Goal: Task Accomplishment & Management: Manage account settings

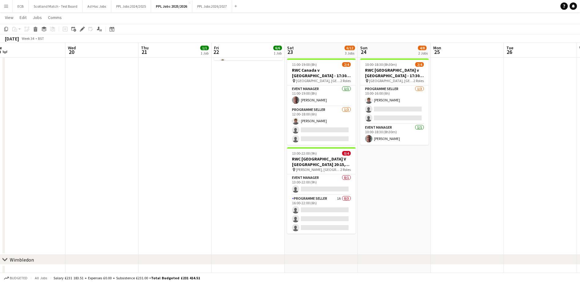
scroll to position [0, 221]
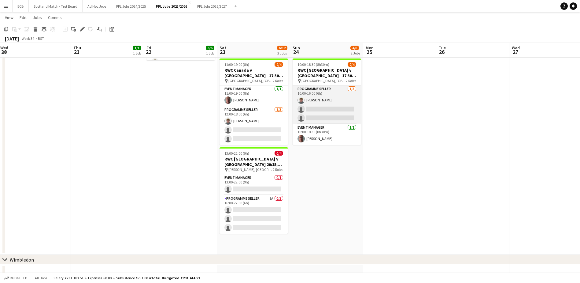
click at [329, 108] on app-card-role "Programme Seller [DATE] 10:00-16:00 (6h) [PERSON_NAME] single-neutral-actions s…" at bounding box center [327, 104] width 69 height 39
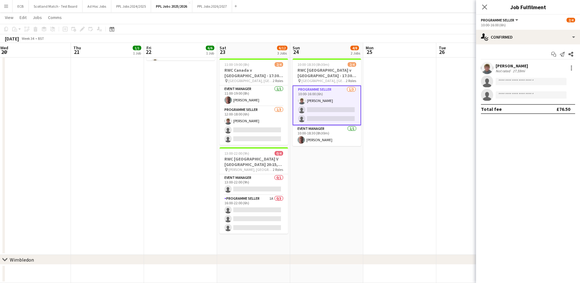
click at [321, 109] on app-card-role "Programme Seller [DATE] 10:00-16:00 (6h) [PERSON_NAME] single-neutral-actions s…" at bounding box center [327, 105] width 69 height 40
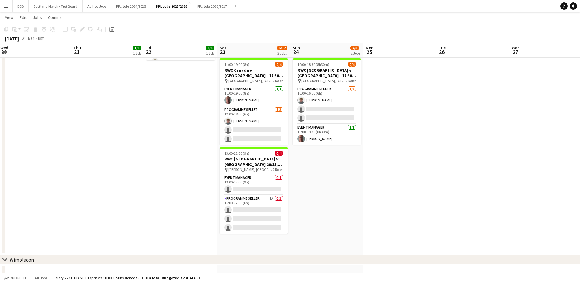
click at [332, 113] on app-card-role "Programme Seller [DATE] 10:00-16:00 (6h) [PERSON_NAME] single-neutral-actions s…" at bounding box center [327, 104] width 69 height 39
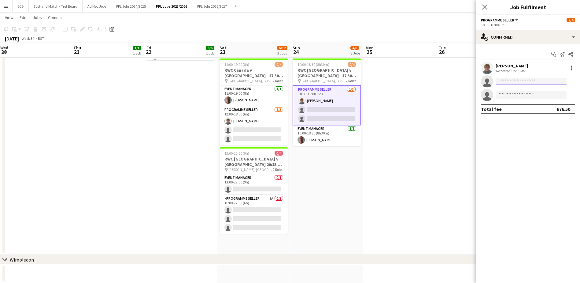
click at [384, 82] on input at bounding box center [531, 81] width 71 height 7
type input "****"
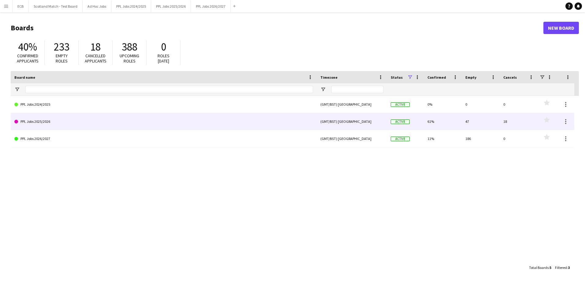
click at [47, 121] on link "PPL Jobs 2025/2026" at bounding box center [163, 121] width 299 height 17
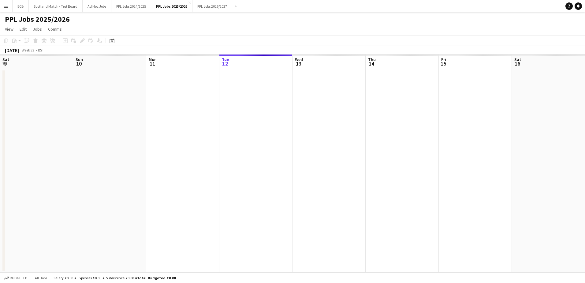
scroll to position [0, 146]
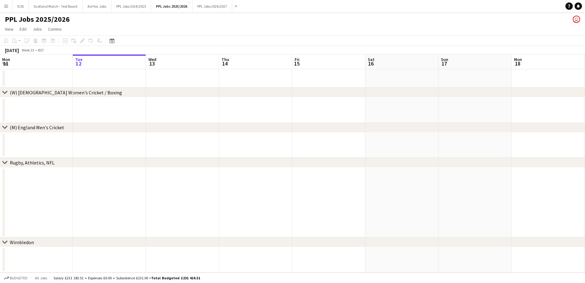
click at [360, 118] on app-date-cell at bounding box center [328, 109] width 73 height 25
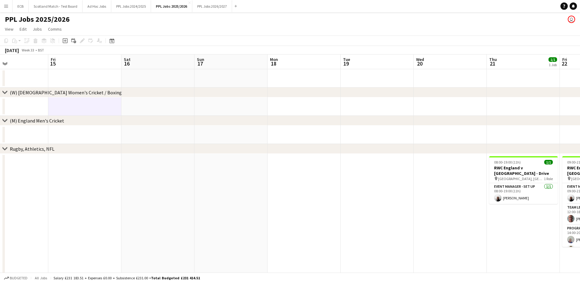
scroll to position [0, 180]
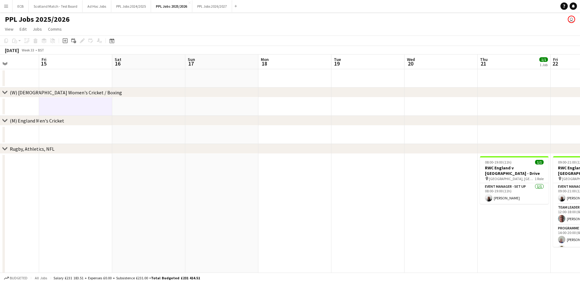
click at [480, 128] on app-date-cell at bounding box center [514, 134] width 73 height 18
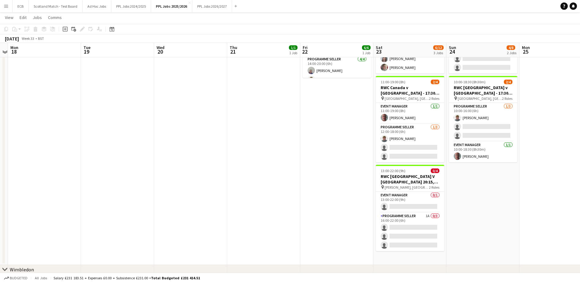
scroll to position [168, 0]
click at [481, 126] on app-card-role "Programme Seller [DATE] 10:00-16:00 (6h) [PERSON_NAME] single-neutral-actions s…" at bounding box center [483, 122] width 69 height 39
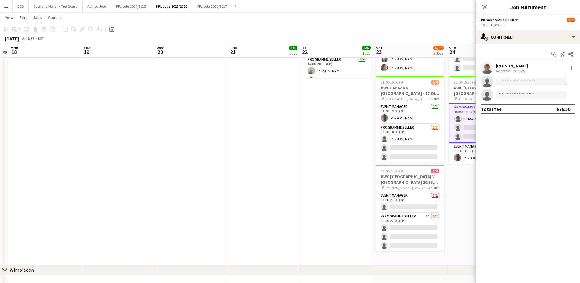
click at [514, 83] on input at bounding box center [531, 81] width 71 height 7
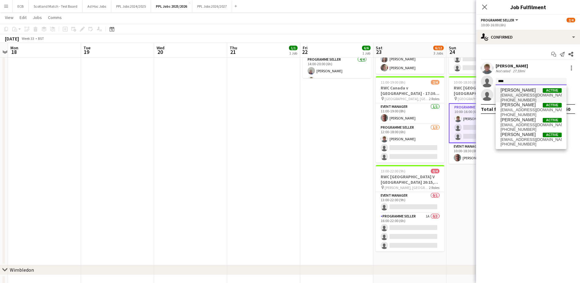
type input "****"
click at [516, 92] on span "[PERSON_NAME]" at bounding box center [518, 89] width 35 height 5
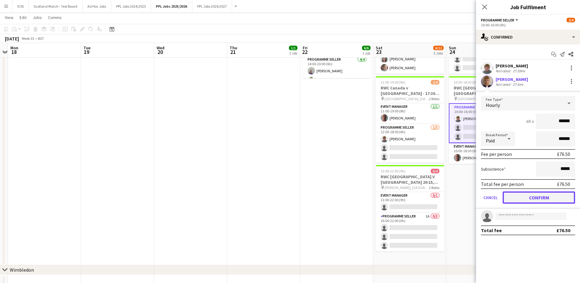
click at [533, 197] on button "Confirm" at bounding box center [539, 197] width 72 height 12
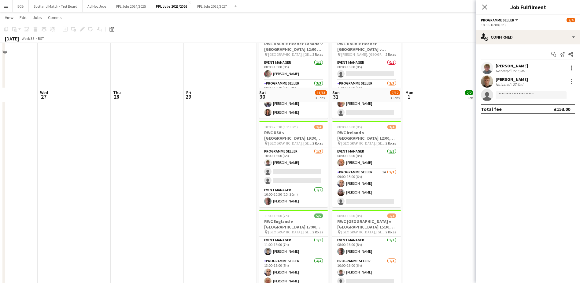
scroll to position [0, 184]
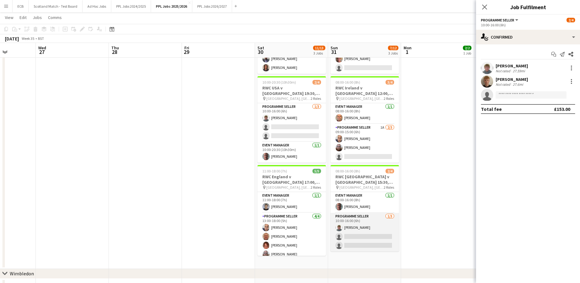
click at [369, 232] on app-card-role "Programme Seller [DATE] 10:00-16:00 (6h) [PERSON_NAME] single-neutral-actions s…" at bounding box center [365, 232] width 69 height 39
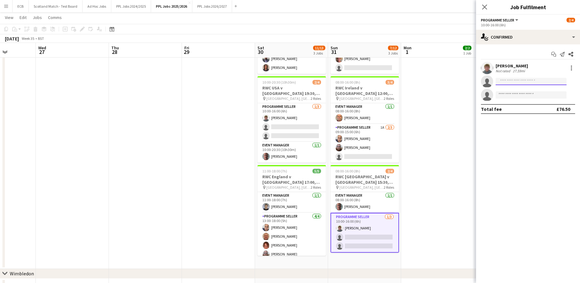
click at [516, 83] on input at bounding box center [531, 81] width 71 height 7
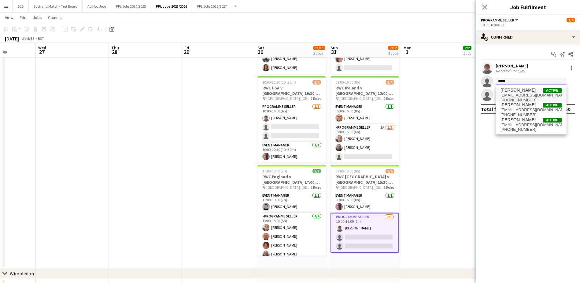
type input "*****"
click at [516, 91] on span "[PERSON_NAME]" at bounding box center [518, 89] width 35 height 5
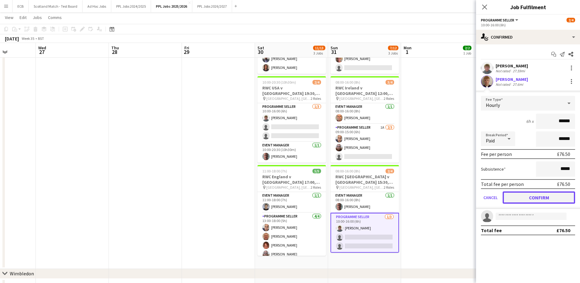
click at [544, 194] on button "Confirm" at bounding box center [539, 197] width 72 height 12
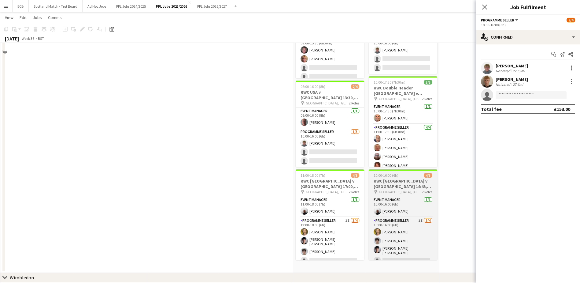
scroll to position [299, 0]
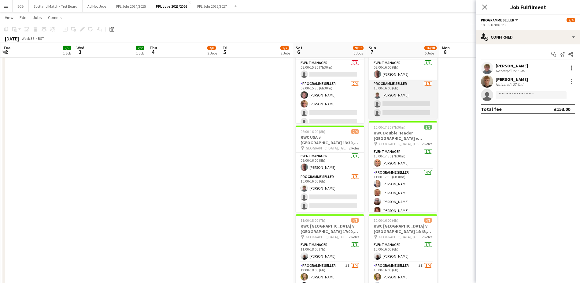
click at [399, 102] on app-card-role "Programme Seller [DATE] 10:00-16:00 (6h) [PERSON_NAME] single-neutral-actions s…" at bounding box center [403, 99] width 69 height 39
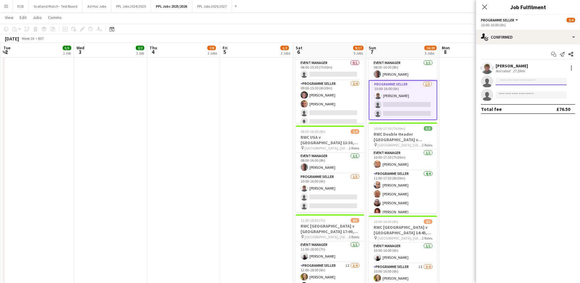
click at [510, 80] on input at bounding box center [531, 81] width 71 height 7
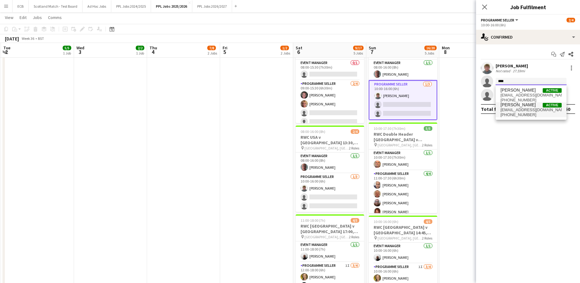
type input "****"
click at [519, 109] on span "[EMAIL_ADDRESS][DOMAIN_NAME]" at bounding box center [531, 109] width 61 height 5
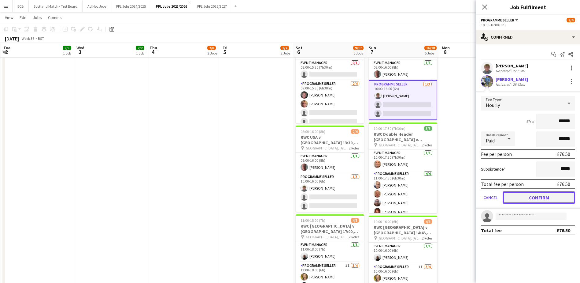
click at [548, 194] on button "Confirm" at bounding box center [539, 197] width 72 height 12
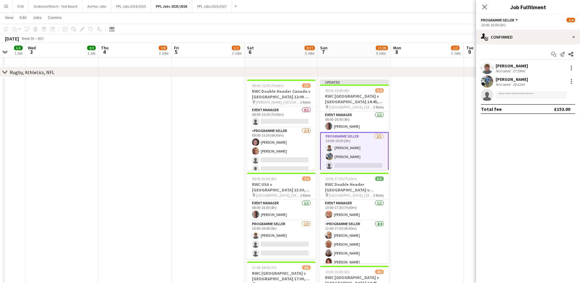
scroll to position [0, 194]
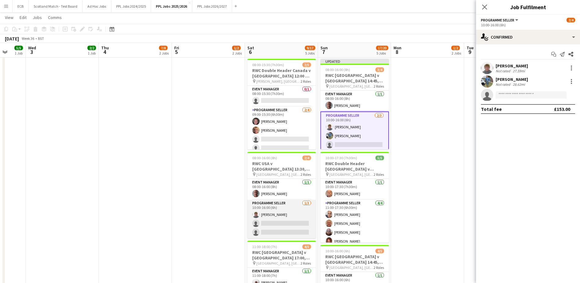
click at [277, 216] on app-card-role "Programme Seller [DATE] 10:00-16:00 (6h) [PERSON_NAME] single-neutral-actions s…" at bounding box center [281, 218] width 69 height 39
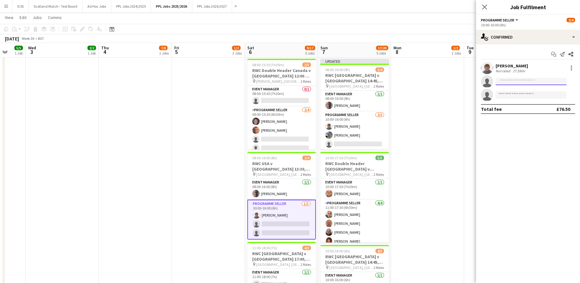
click at [516, 83] on input at bounding box center [531, 81] width 71 height 7
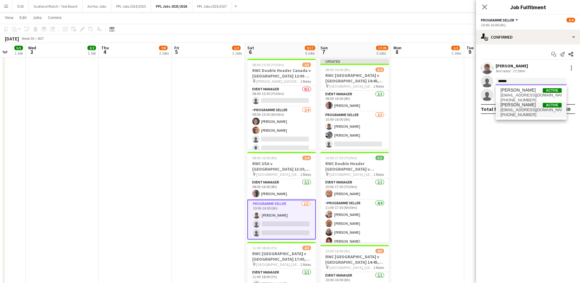
type input "******"
click at [523, 105] on span "[PERSON_NAME]" at bounding box center [518, 104] width 35 height 5
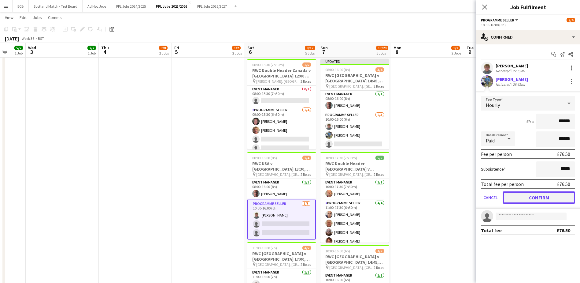
click at [543, 192] on button "Confirm" at bounding box center [539, 197] width 72 height 12
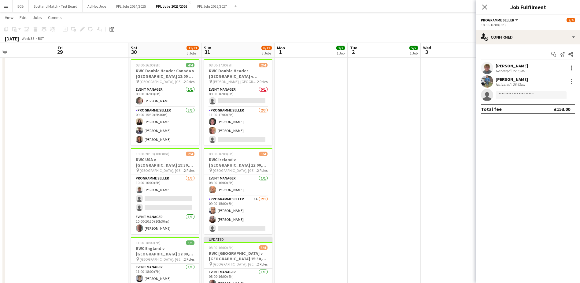
scroll to position [0, 162]
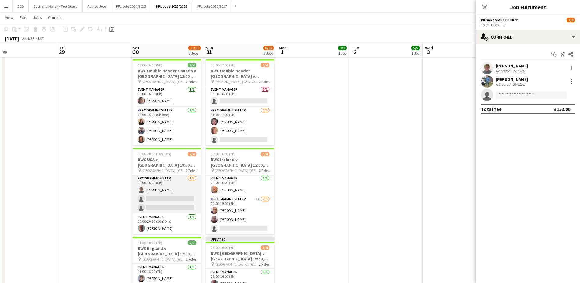
click at [156, 196] on app-card-role "Programme Seller [DATE] 10:00-16:00 (6h) [PERSON_NAME] single-neutral-actions s…" at bounding box center [167, 194] width 69 height 39
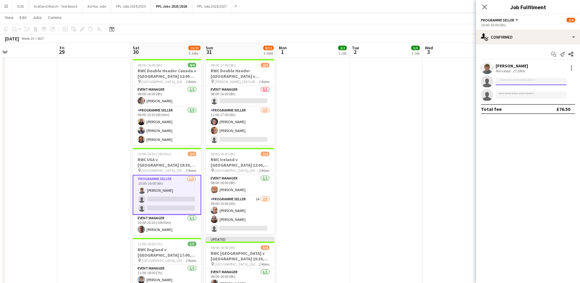
click at [524, 80] on input at bounding box center [531, 81] width 71 height 7
click at [524, 80] on input "*" at bounding box center [531, 81] width 71 height 7
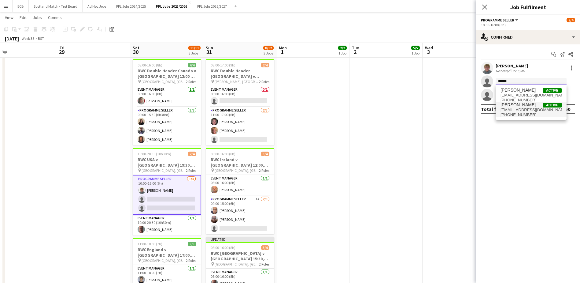
type input "******"
click at [514, 109] on span "[EMAIL_ADDRESS][DOMAIN_NAME]" at bounding box center [531, 109] width 61 height 5
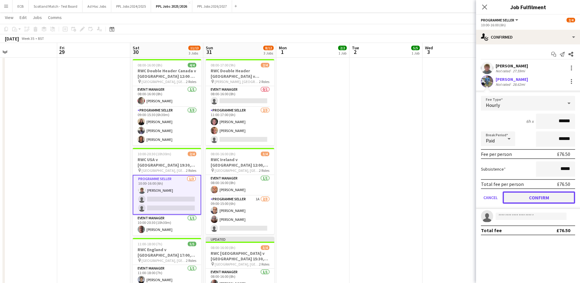
click at [535, 194] on button "Confirm" at bounding box center [539, 197] width 72 height 12
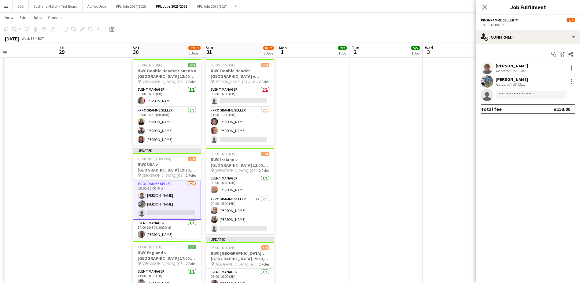
click at [420, 95] on app-date-cell at bounding box center [386, 200] width 73 height 287
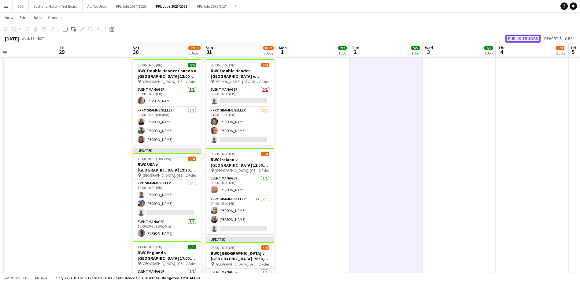
click at [521, 37] on button "Publish 5 jobs" at bounding box center [523, 39] width 35 height 8
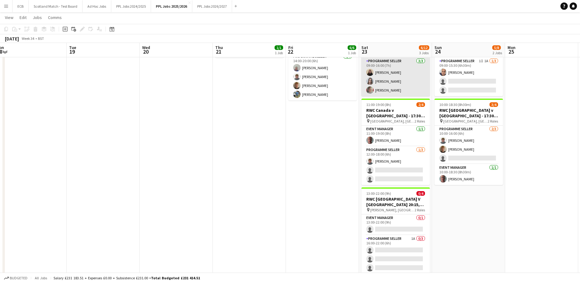
scroll to position [369, 0]
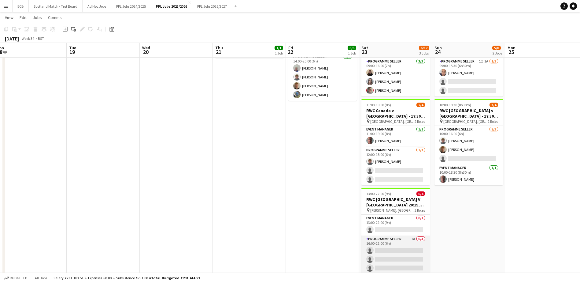
click at [385, 235] on app-card-role "Programme Seller 1A 0/3 16:00-22:00 (6h) single-neutral-actions single-neutral-…" at bounding box center [396, 254] width 69 height 39
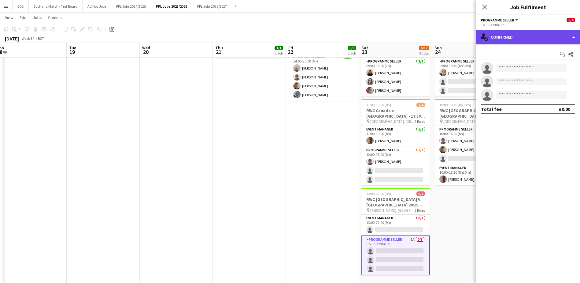
click at [519, 39] on div "single-neutral-actions-check-2 Confirmed" at bounding box center [528, 37] width 104 height 15
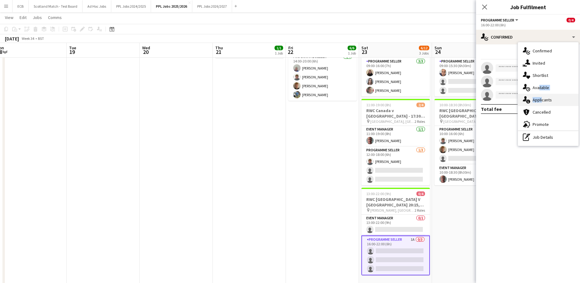
drag, startPoint x: 537, startPoint y: 85, endPoint x: 541, endPoint y: 102, distance: 17.2
click at [541, 102] on div "single-neutral-actions-check-2 Confirmed single-neutral-actions-share-1 Invited…" at bounding box center [548, 93] width 61 height 103
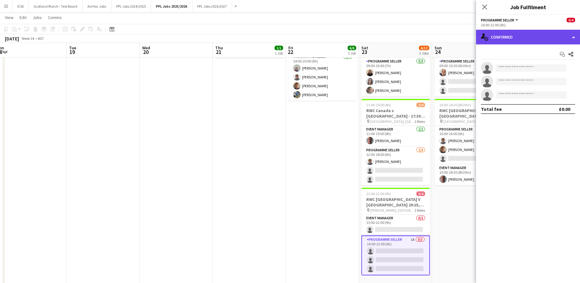
click at [515, 39] on div "single-neutral-actions-check-2 Confirmed" at bounding box center [528, 37] width 104 height 15
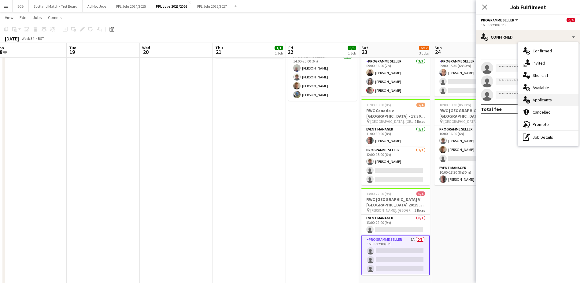
click at [536, 98] on div "single-neutral-actions-information Applicants" at bounding box center [548, 100] width 61 height 12
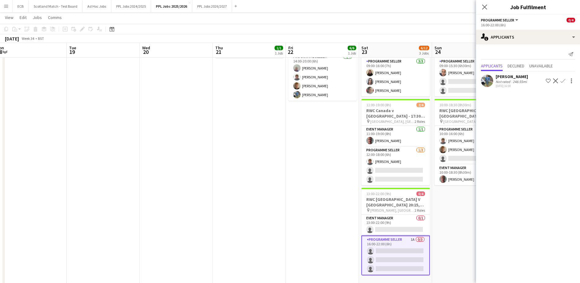
click at [564, 80] on app-icon "Confirm" at bounding box center [563, 80] width 5 height 5
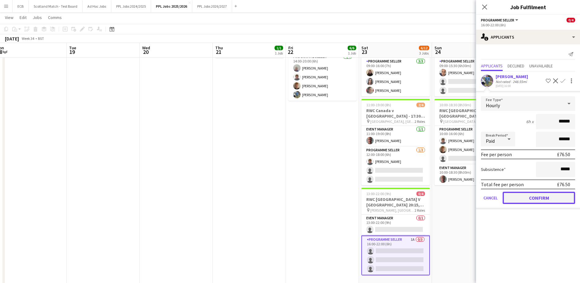
click at [543, 195] on button "Confirm" at bounding box center [539, 197] width 72 height 12
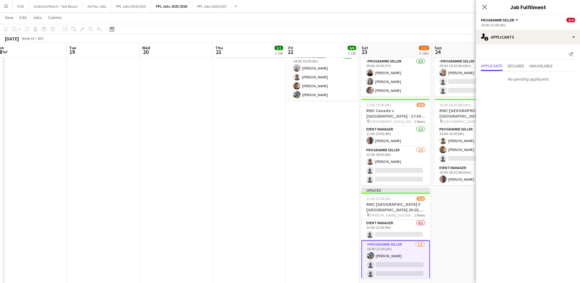
scroll to position [0, 224]
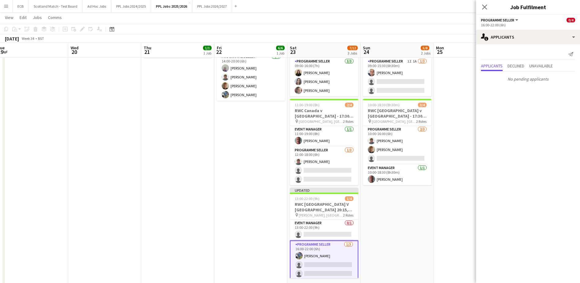
click at [463, 93] on app-date-cell at bounding box center [470, 151] width 73 height 287
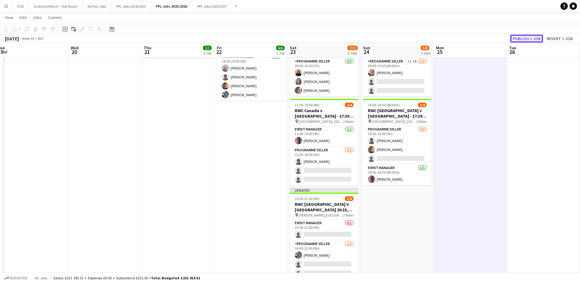
click at [523, 35] on button "Publish 1 job" at bounding box center [526, 39] width 33 height 8
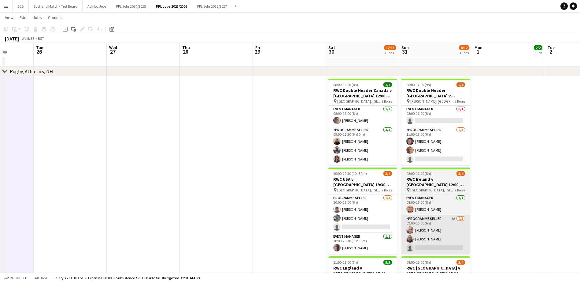
scroll to position [300, 0]
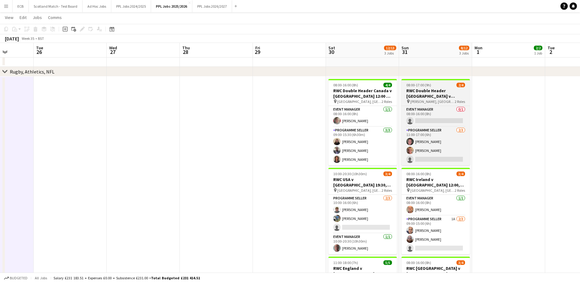
click at [441, 95] on h3 "RWC Double Header [GEOGRAPHIC_DATA] v [GEOGRAPHIC_DATA] 14:00 & France v [GEOGR…" at bounding box center [436, 93] width 69 height 11
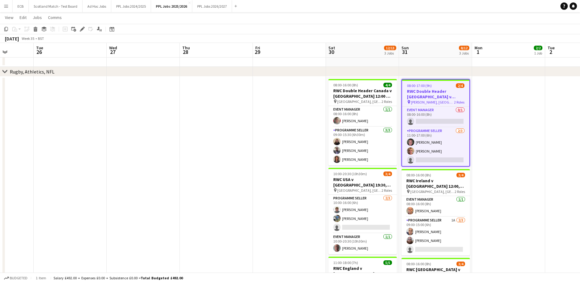
drag, startPoint x: 441, startPoint y: 95, endPoint x: 427, endPoint y: 93, distance: 13.6
click at [427, 93] on h3 "RWC Double Header [GEOGRAPHIC_DATA] v [GEOGRAPHIC_DATA] 14:00 & France v [GEOGR…" at bounding box center [435, 93] width 67 height 11
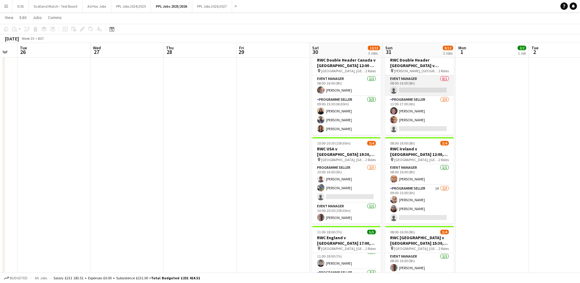
scroll to position [0, 195]
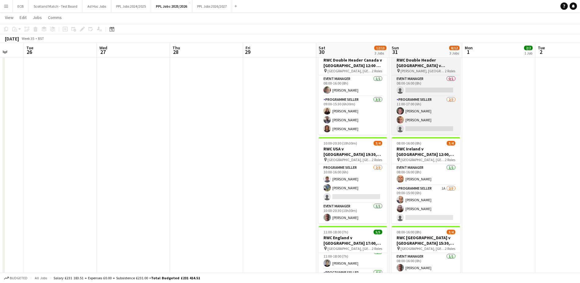
click at [414, 61] on h3 "RWC Double Header [GEOGRAPHIC_DATA] v [GEOGRAPHIC_DATA] 14:00 & France v [GEOGR…" at bounding box center [426, 62] width 69 height 11
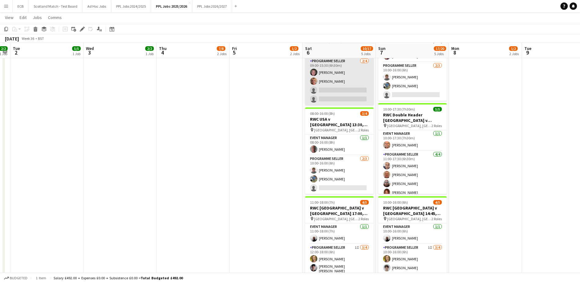
scroll to position [365, 0]
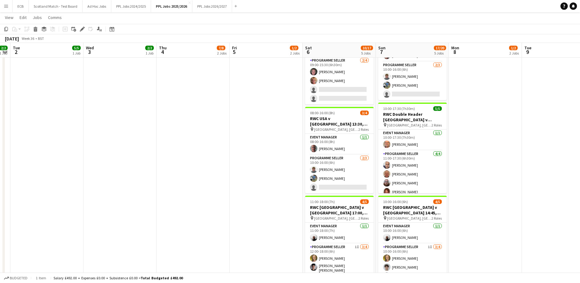
click at [230, 188] on app-date-cell at bounding box center [266, 154] width 73 height 287
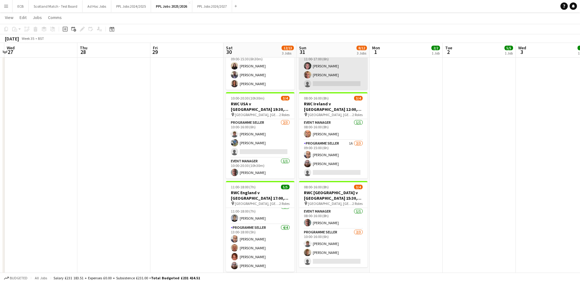
scroll to position [376, 0]
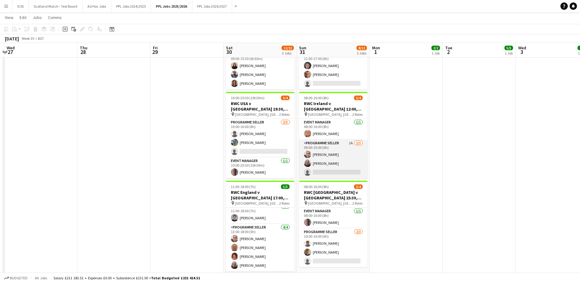
click at [329, 147] on app-card-role "Programme Seller 1A [DATE] 09:00-15:00 (6h) [PERSON_NAME] [PERSON_NAME] single-…" at bounding box center [333, 158] width 69 height 39
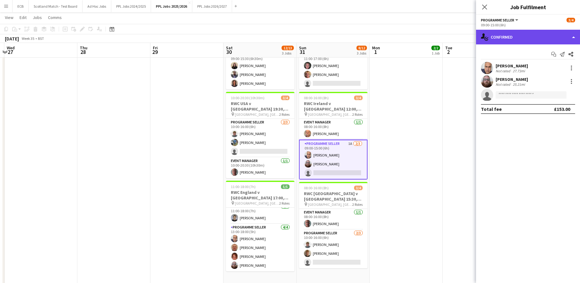
click at [503, 31] on div "single-neutral-actions-check-2 Confirmed" at bounding box center [528, 37] width 104 height 15
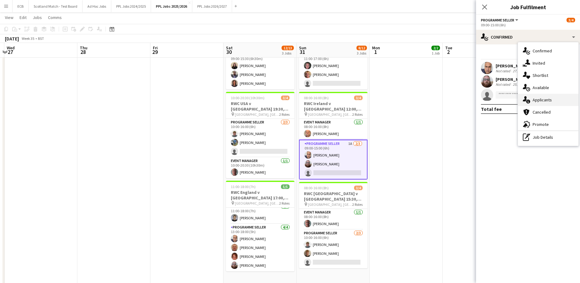
click at [540, 101] on div "single-neutral-actions-information Applicants" at bounding box center [548, 100] width 61 height 12
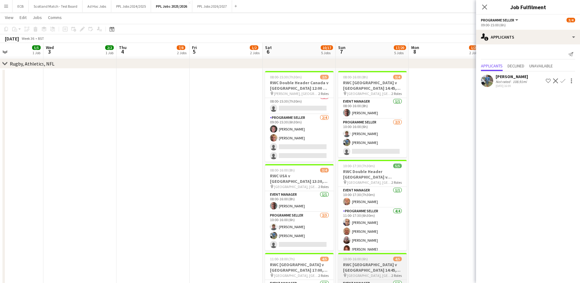
scroll to position [308, 0]
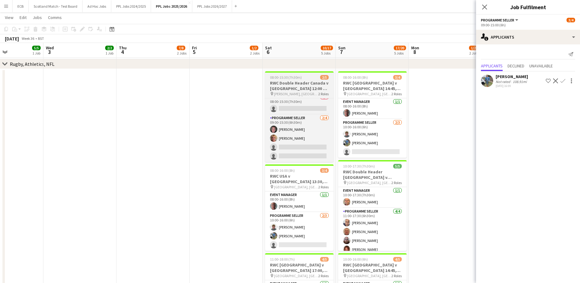
click at [284, 78] on span "08:00-15:30 (7h30m)" at bounding box center [286, 77] width 32 height 5
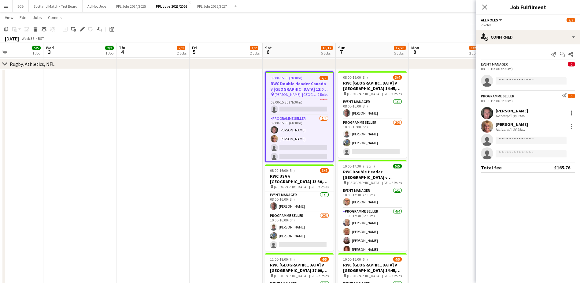
click at [296, 92] on span "[PERSON_NAME], [GEOGRAPHIC_DATA]" at bounding box center [296, 94] width 43 height 5
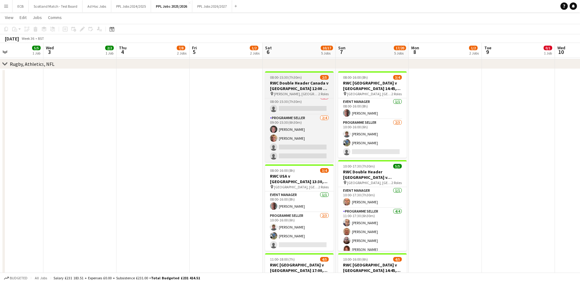
drag, startPoint x: 296, startPoint y: 92, endPoint x: 284, endPoint y: 83, distance: 14.6
click at [284, 83] on h3 "RWC Double Header Canada v [GEOGRAPHIC_DATA] 12:00 & Wales v [GEOGRAPHIC_DATA] …" at bounding box center [299, 85] width 69 height 11
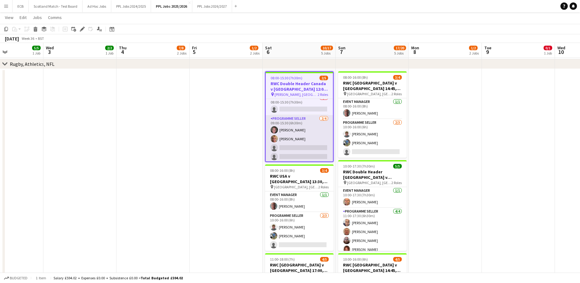
click at [309, 117] on app-card-role "Programme Seller [DATE] 09:00-15:30 (6h30m) [PERSON_NAME] [PERSON_NAME] single-…" at bounding box center [299, 138] width 67 height 47
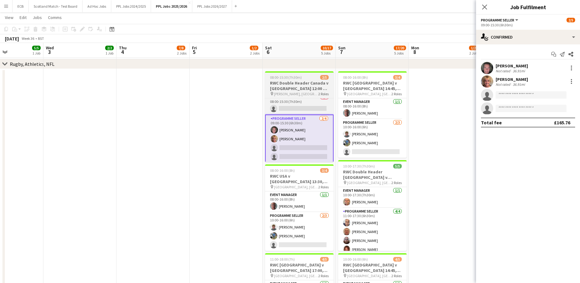
click at [295, 84] on h3 "RWC Double Header Canada v [GEOGRAPHIC_DATA] 12:00 & Wales v [GEOGRAPHIC_DATA] …" at bounding box center [299, 85] width 69 height 11
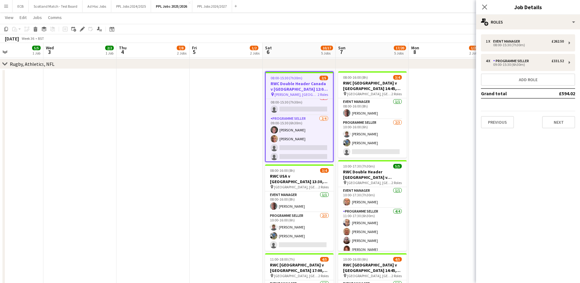
click at [300, 83] on h3 "RWC Double Header Canada v [GEOGRAPHIC_DATA] 12:00 & Wales v [GEOGRAPHIC_DATA] …" at bounding box center [299, 86] width 67 height 11
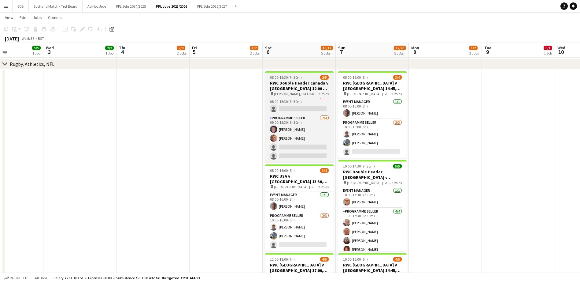
click at [300, 83] on h3 "RWC Double Header Canada v [GEOGRAPHIC_DATA] 12:00 & Wales v [GEOGRAPHIC_DATA] …" at bounding box center [299, 85] width 69 height 11
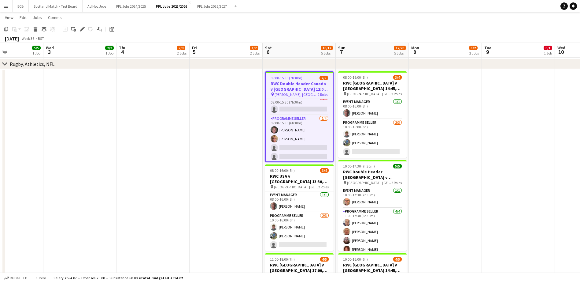
drag, startPoint x: 287, startPoint y: 89, endPoint x: 278, endPoint y: 80, distance: 12.8
click at [278, 80] on app-job-card "08:00-15:30 (7h30m) 2/5 RWC Double Header [GEOGRAPHIC_DATA] v [GEOGRAPHIC_DATA]…" at bounding box center [299, 116] width 69 height 91
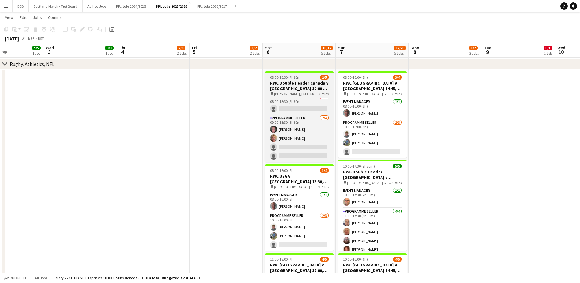
click at [320, 88] on h3 "RWC Double Header Canada v [GEOGRAPHIC_DATA] 12:00 & Wales v [GEOGRAPHIC_DATA] …" at bounding box center [299, 85] width 69 height 11
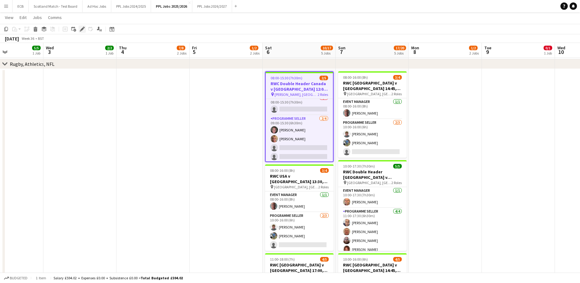
click at [82, 28] on icon "Edit" at bounding box center [82, 29] width 5 height 5
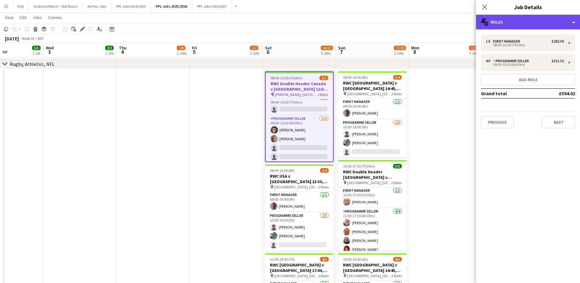
click at [506, 23] on div "multiple-users-add Roles" at bounding box center [528, 22] width 104 height 15
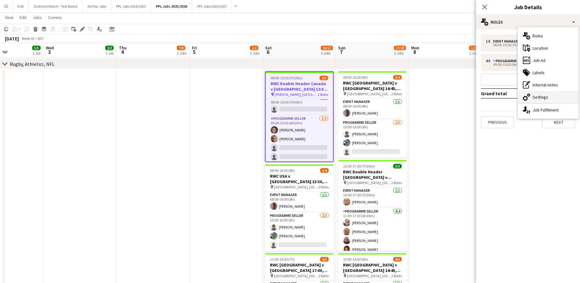
click at [547, 96] on div "cog-double-3 Settings" at bounding box center [548, 97] width 61 height 12
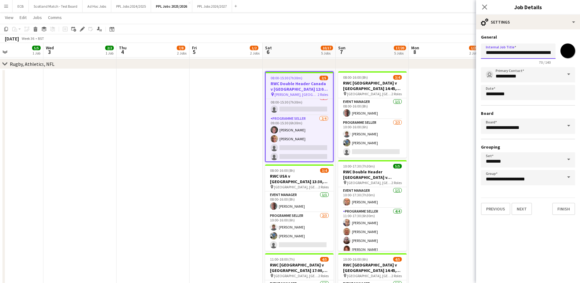
drag, startPoint x: 532, startPoint y: 50, endPoint x: 580, endPoint y: 39, distance: 49.9
drag, startPoint x: 580, startPoint y: 39, endPoint x: 441, endPoint y: 94, distance: 149.9
click at [441, 94] on app-date-cell at bounding box center [445, 212] width 73 height 287
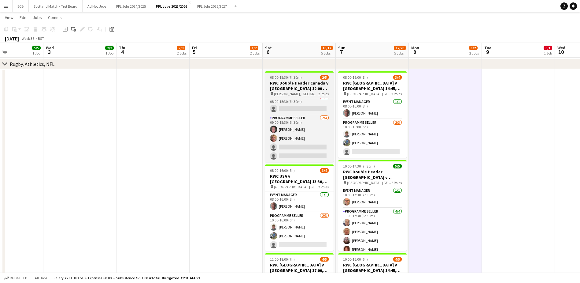
click at [305, 89] on h3 "RWC Double Header Canada v [GEOGRAPHIC_DATA] 12:00 & Wales v [GEOGRAPHIC_DATA] …" at bounding box center [299, 85] width 69 height 11
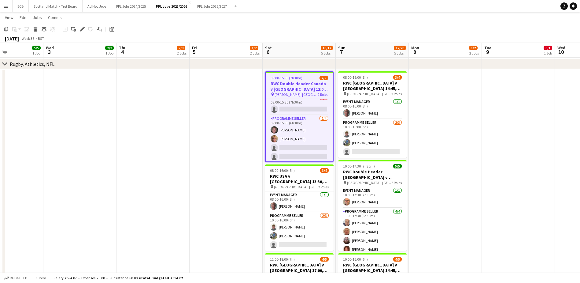
click at [312, 87] on h3 "RWC Double Header Canada v [GEOGRAPHIC_DATA] 12:00 & Wales v [GEOGRAPHIC_DATA] …" at bounding box center [299, 86] width 67 height 11
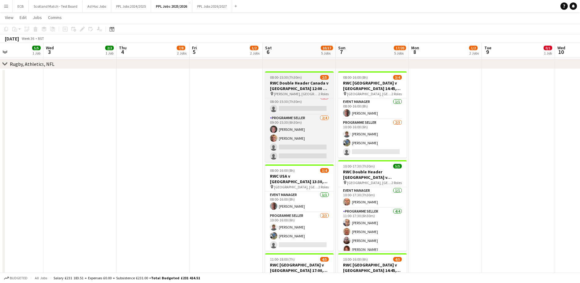
click at [312, 87] on h3 "RWC Double Header Canada v [GEOGRAPHIC_DATA] 12:00 & Wales v [GEOGRAPHIC_DATA] …" at bounding box center [299, 85] width 69 height 11
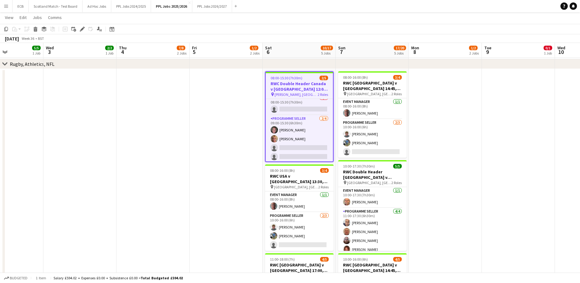
click at [303, 80] on div "08:00-15:30 (7h30m) 2/5" at bounding box center [299, 78] width 67 height 5
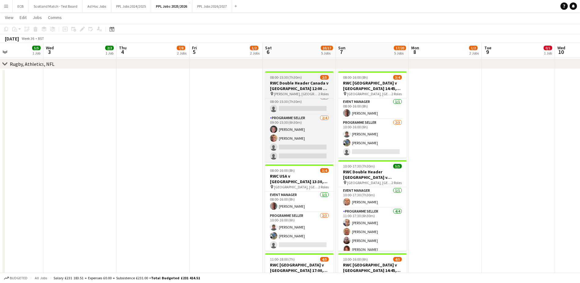
drag, startPoint x: 303, startPoint y: 80, endPoint x: 302, endPoint y: 83, distance: 4.1
click at [302, 83] on h3 "RWC Double Header Canada v [GEOGRAPHIC_DATA] 12:00 & Wales v [GEOGRAPHIC_DATA] …" at bounding box center [299, 85] width 69 height 11
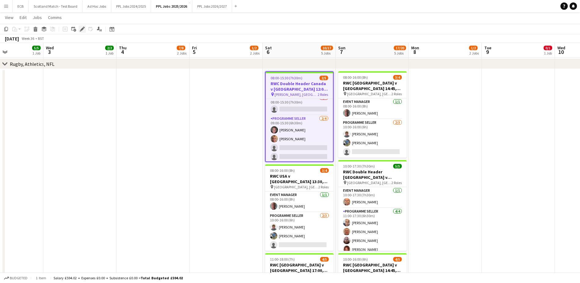
click at [82, 27] on icon "Edit" at bounding box center [82, 29] width 5 height 5
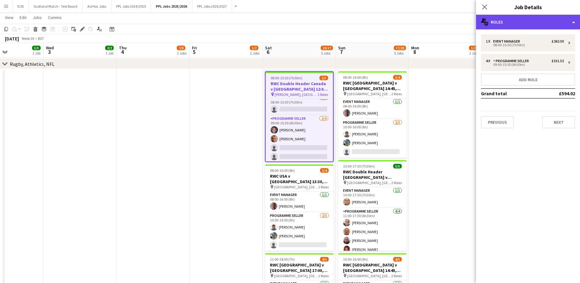
click at [526, 28] on div "multiple-users-add Roles" at bounding box center [528, 22] width 104 height 15
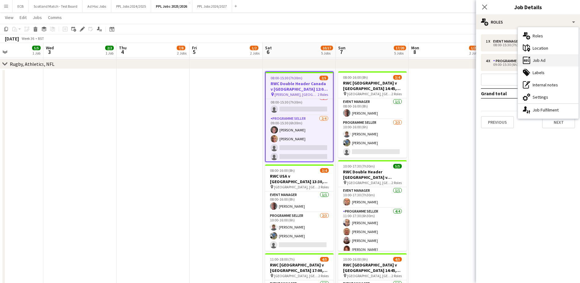
click at [540, 61] on div "ads-window Job Ad" at bounding box center [548, 60] width 61 height 12
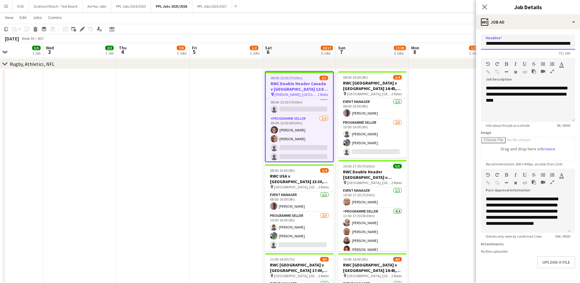
scroll to position [0, 66]
drag, startPoint x: 544, startPoint y: 42, endPoint x: 580, endPoint y: 37, distance: 35.5
click at [580, 37] on mat-expansion-panel "**********" at bounding box center [528, 155] width 104 height 253
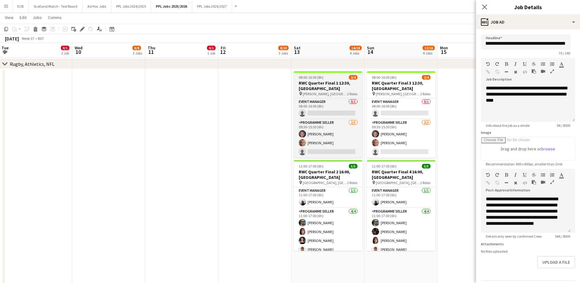
scroll to position [0, 0]
click at [331, 83] on h3 "RWC Quarter Final 1 12:30, [GEOGRAPHIC_DATA]" at bounding box center [328, 85] width 69 height 11
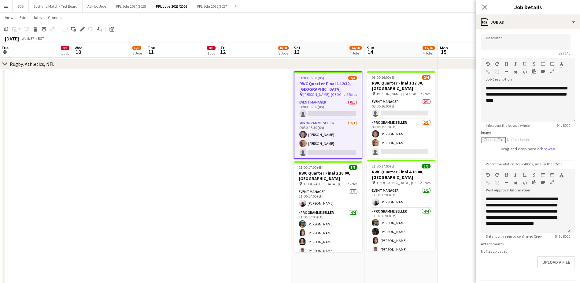
type input "**********"
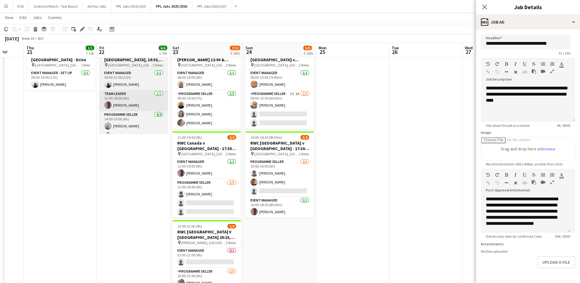
scroll to position [0, 172]
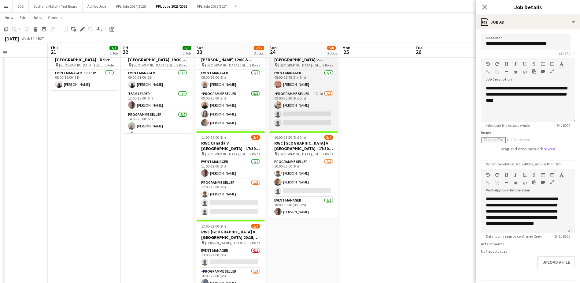
click at [304, 63] on span "[GEOGRAPHIC_DATA], [GEOGRAPHIC_DATA]" at bounding box center [300, 65] width 44 height 5
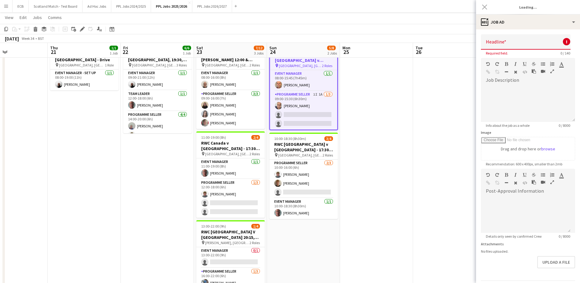
type input "**********"
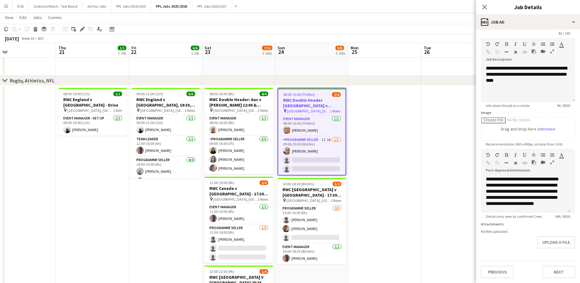
scroll to position [0, 237]
click at [305, 168] on app-card-role "Programme Seller 1I 1A [DATE] 09:00-15:30 (6h30m) [PERSON_NAME] single-neutral-…" at bounding box center [311, 155] width 67 height 39
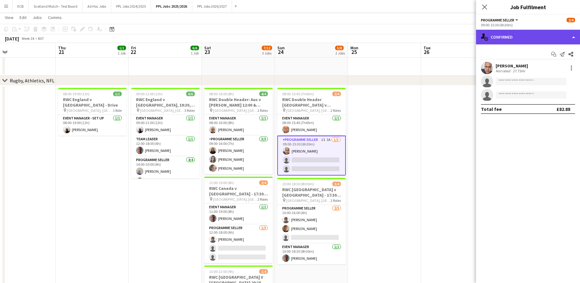
click at [526, 39] on div "single-neutral-actions-check-2 Confirmed" at bounding box center [528, 37] width 104 height 15
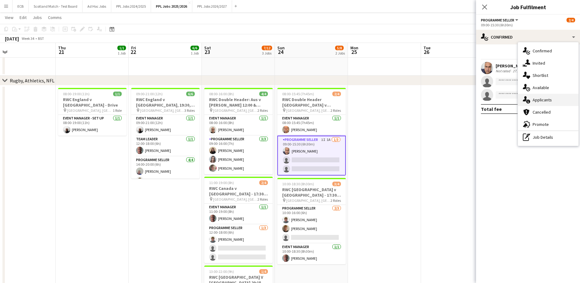
click at [543, 99] on div "single-neutral-actions-information Applicants" at bounding box center [548, 100] width 61 height 12
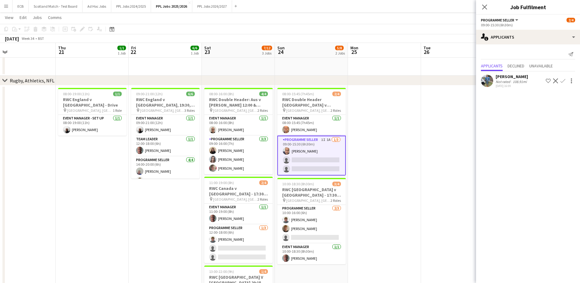
click at [525, 77] on div "[PERSON_NAME]" at bounding box center [512, 77] width 32 height 6
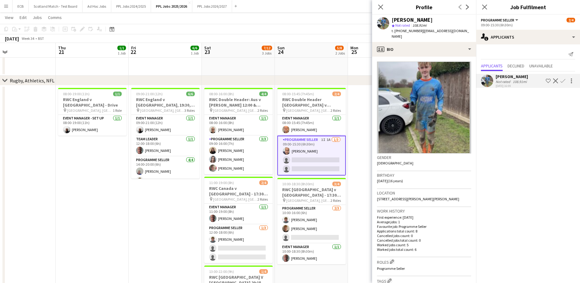
click at [407, 30] on span "t. [PHONE_NUMBER]" at bounding box center [408, 30] width 32 height 5
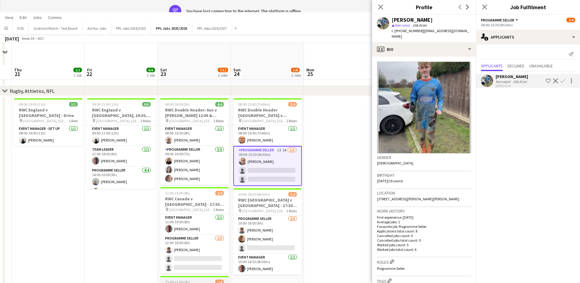
scroll to position [0, 0]
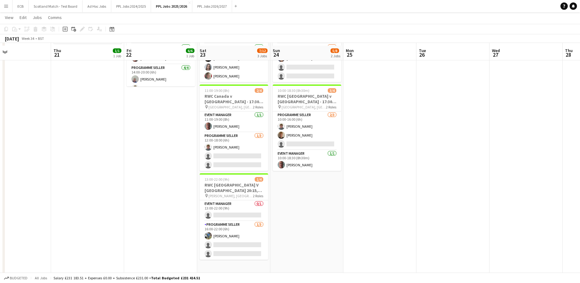
scroll to position [162, 0]
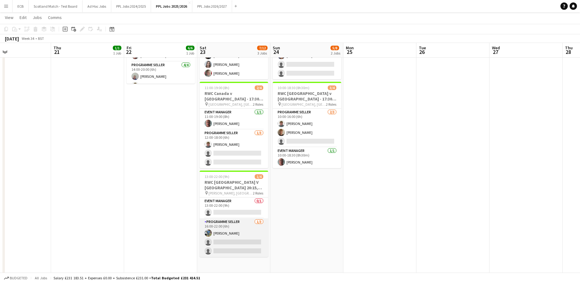
click at [224, 228] on app-card-role "Programme Seller [DATE] 16:00-22:00 (6h) [PERSON_NAME] single-neutral-actions s…" at bounding box center [234, 237] width 69 height 39
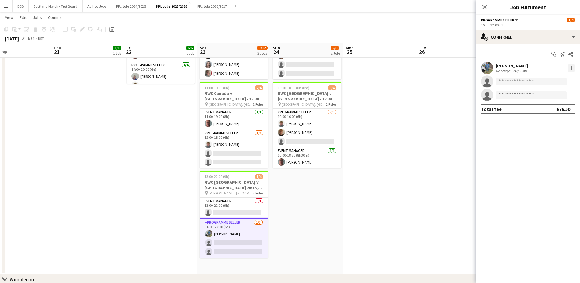
click at [571, 68] on div at bounding box center [571, 67] width 7 height 7
click at [541, 138] on span "Remove" at bounding box center [541, 137] width 18 height 5
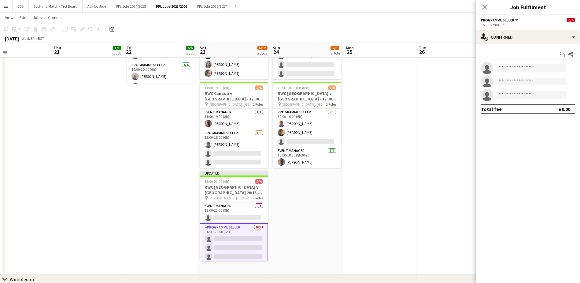
click at [313, 195] on app-date-cell "08:00-15:45 (7h45m) 2/4 RWC Double Header [GEOGRAPHIC_DATA] v [GEOGRAPHIC_DATA]…" at bounding box center [306, 133] width 73 height 284
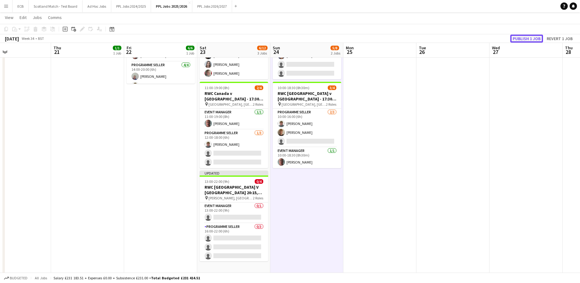
click at [525, 40] on button "Publish 1 job" at bounding box center [526, 39] width 33 height 8
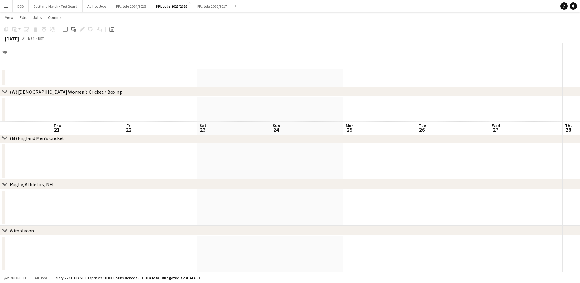
scroll to position [0, 0]
